Goal: Transaction & Acquisition: Subscribe to service/newsletter

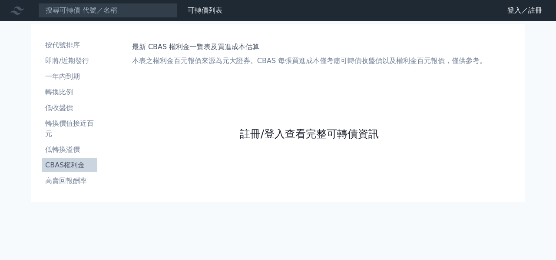
click at [352, 135] on link "註冊/登入查看完整可轉債資訊" at bounding box center [309, 134] width 139 height 14
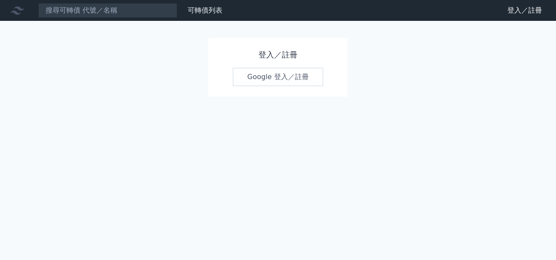
click at [287, 80] on link "Google 登入／註冊" at bounding box center [278, 77] width 90 height 18
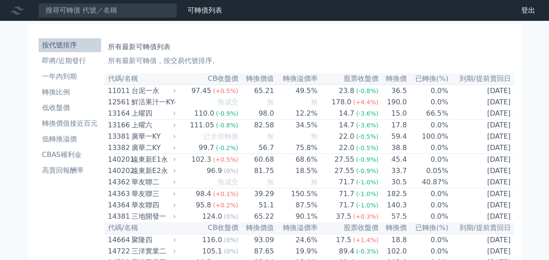
click at [65, 157] on li "CBAS權利金" at bounding box center [70, 154] width 63 height 10
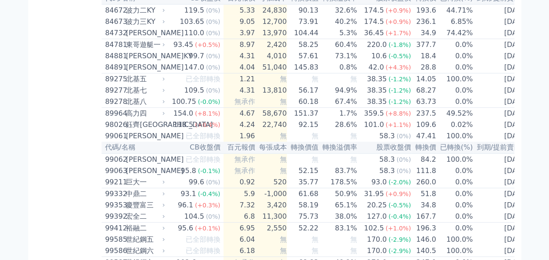
scroll to position [4647, 0]
